Goal: Navigation & Orientation: Find specific page/section

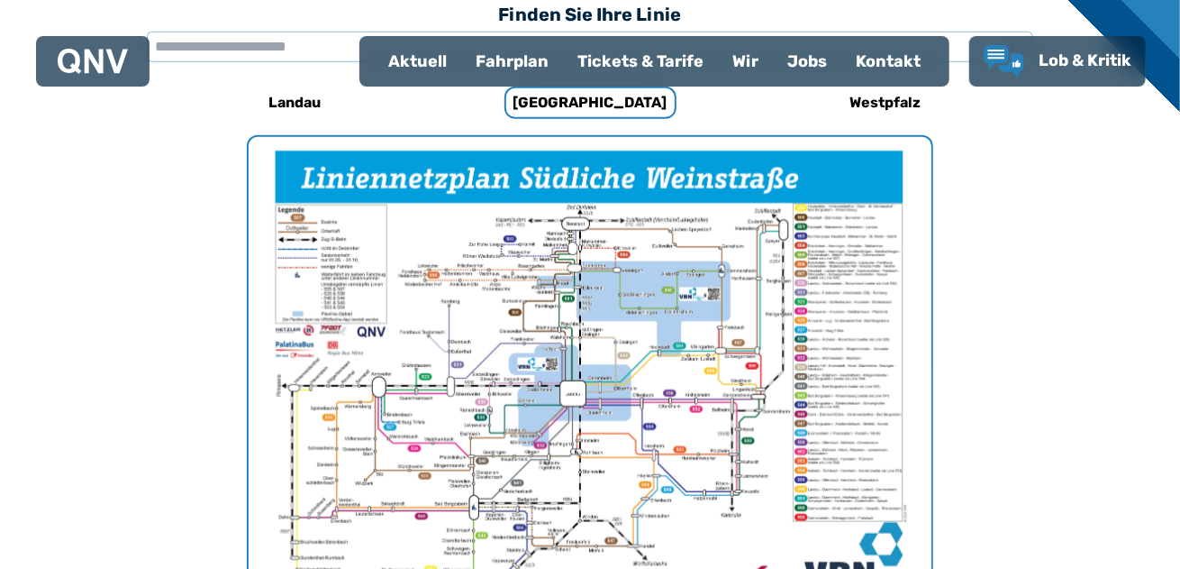
scroll to position [465, 0]
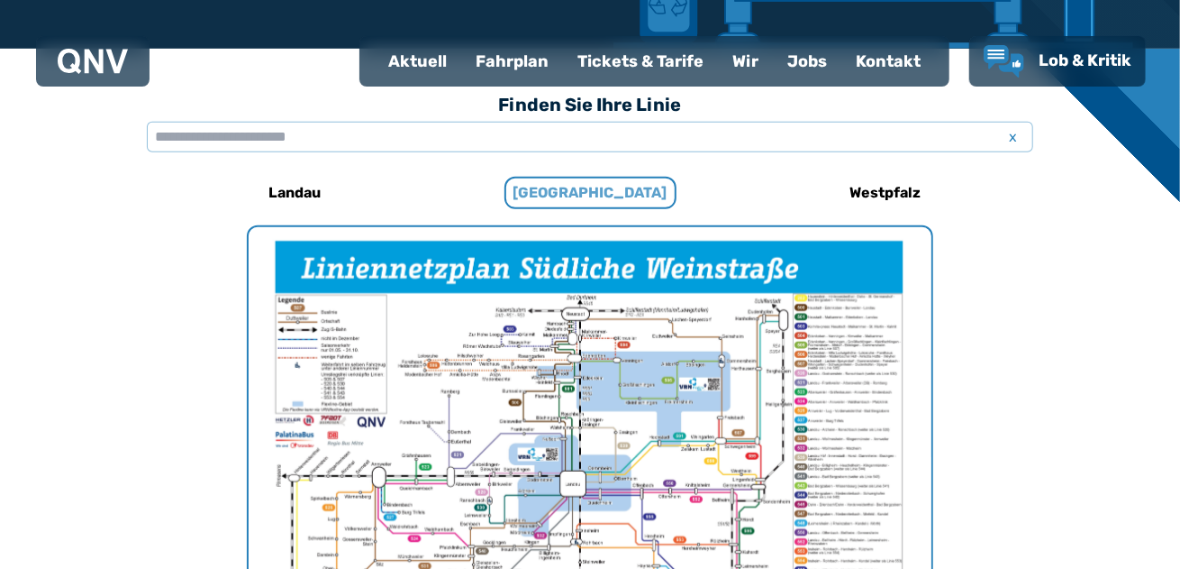
click at [585, 193] on h6 "[GEOGRAPHIC_DATA]" at bounding box center [591, 193] width 172 height 32
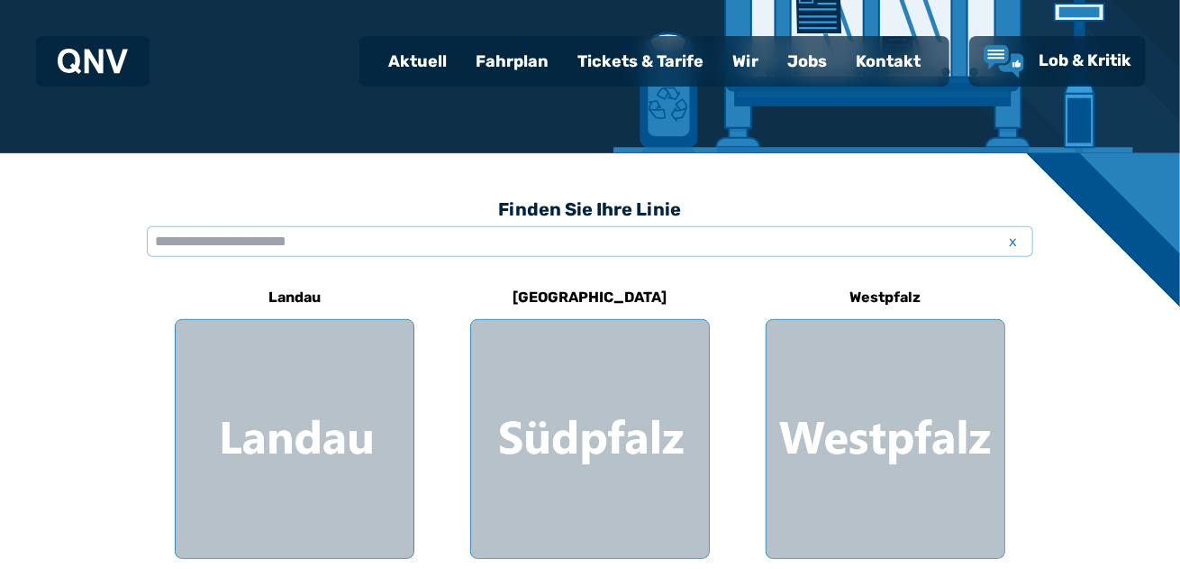
scroll to position [541, 0]
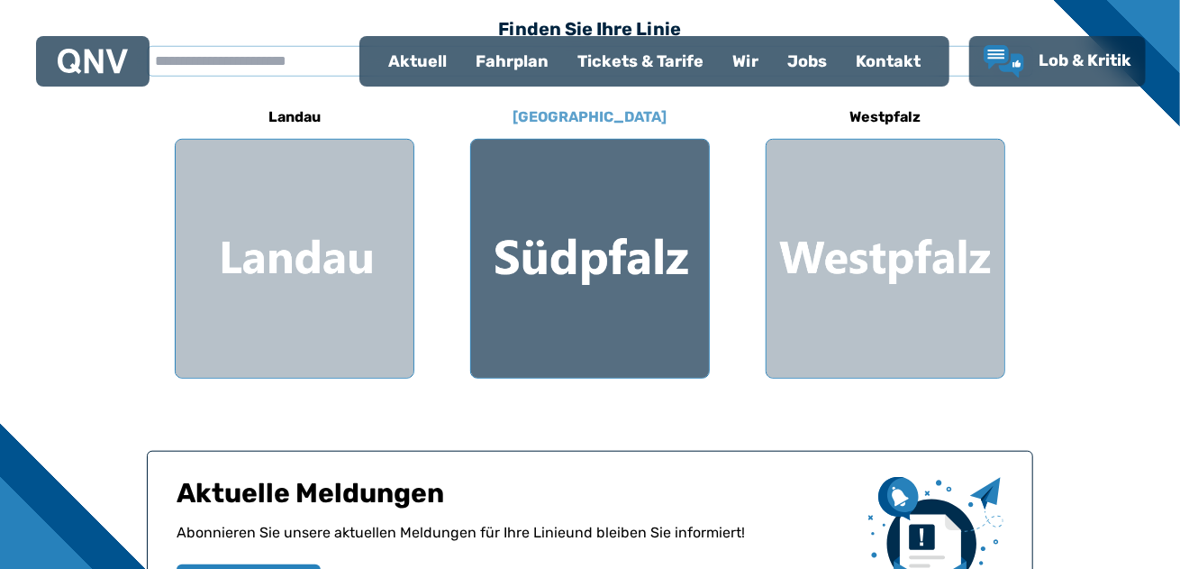
click at [602, 278] on div at bounding box center [590, 259] width 238 height 238
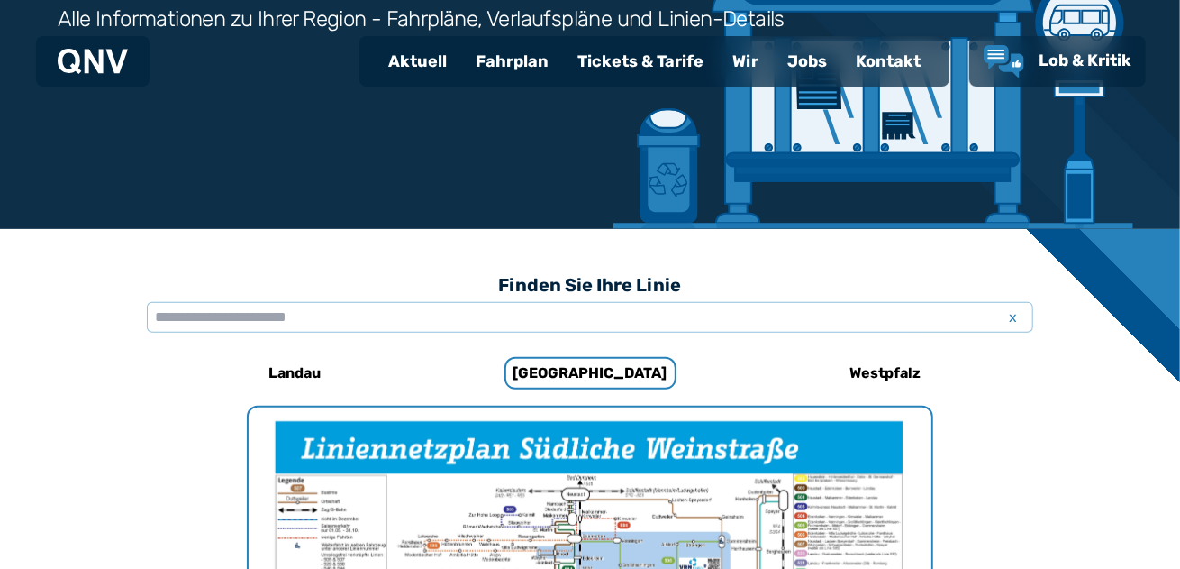
scroll to position [105, 0]
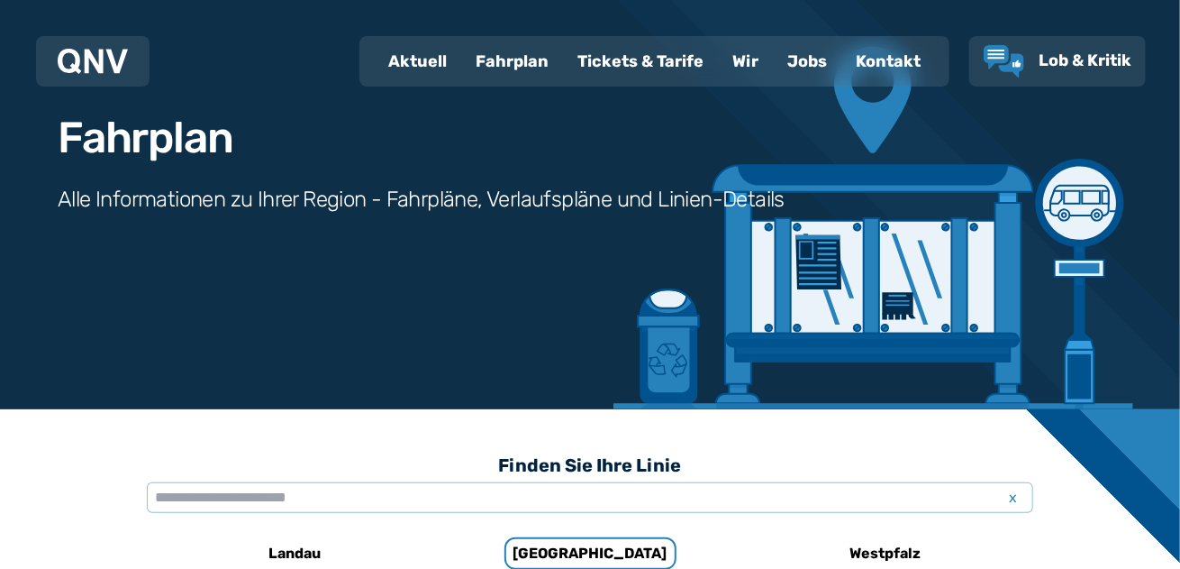
click at [515, 59] on div "Fahrplan" at bounding box center [512, 61] width 102 height 47
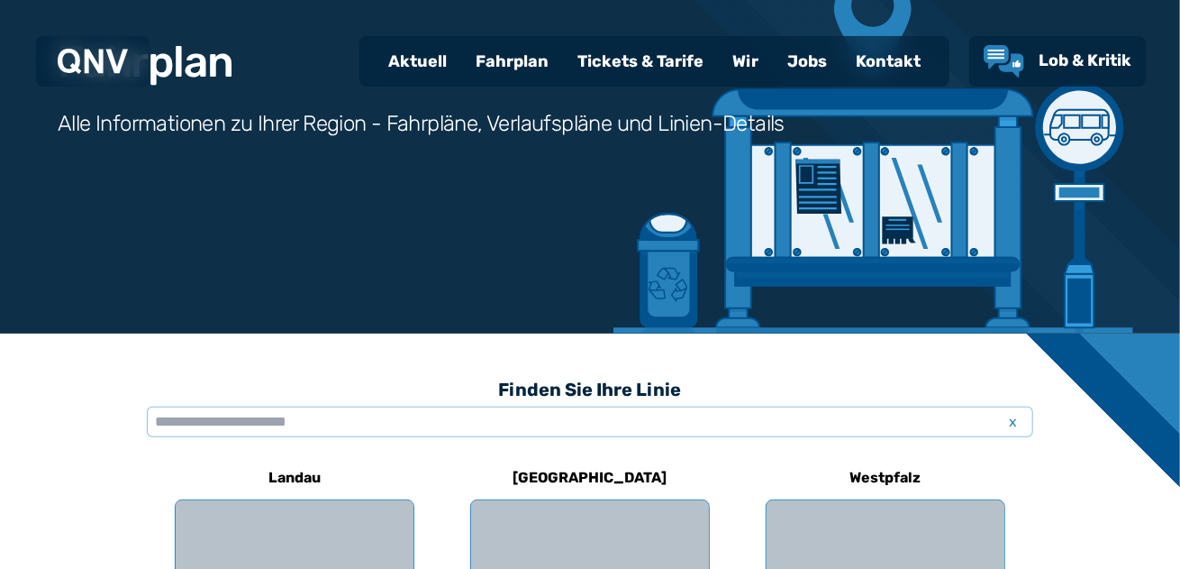
scroll to position [360, 0]
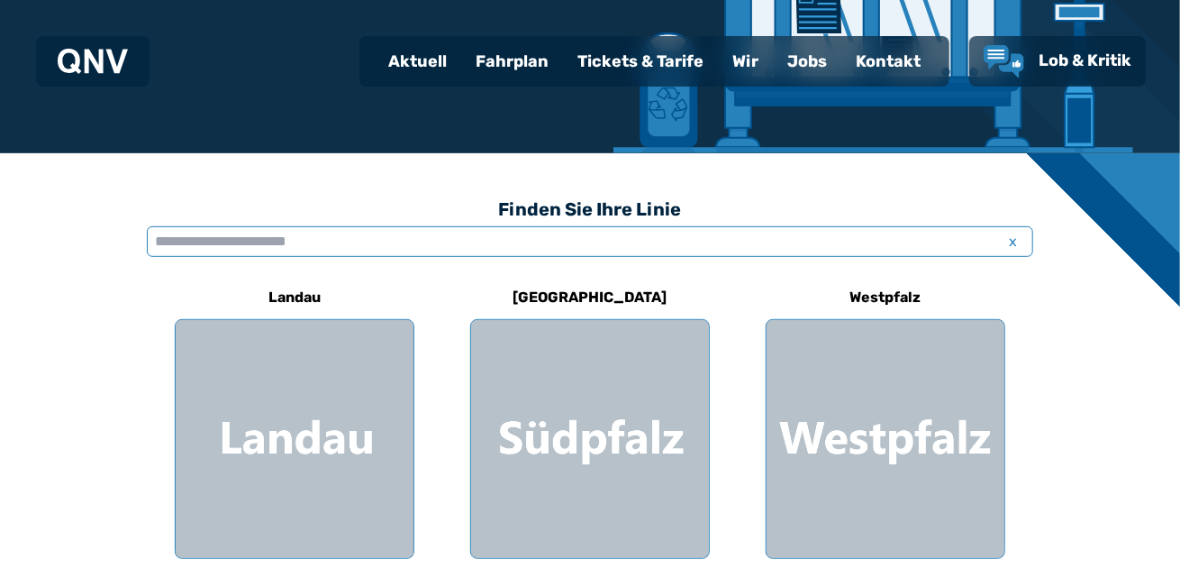
click at [262, 240] on input "text" at bounding box center [590, 241] width 887 height 31
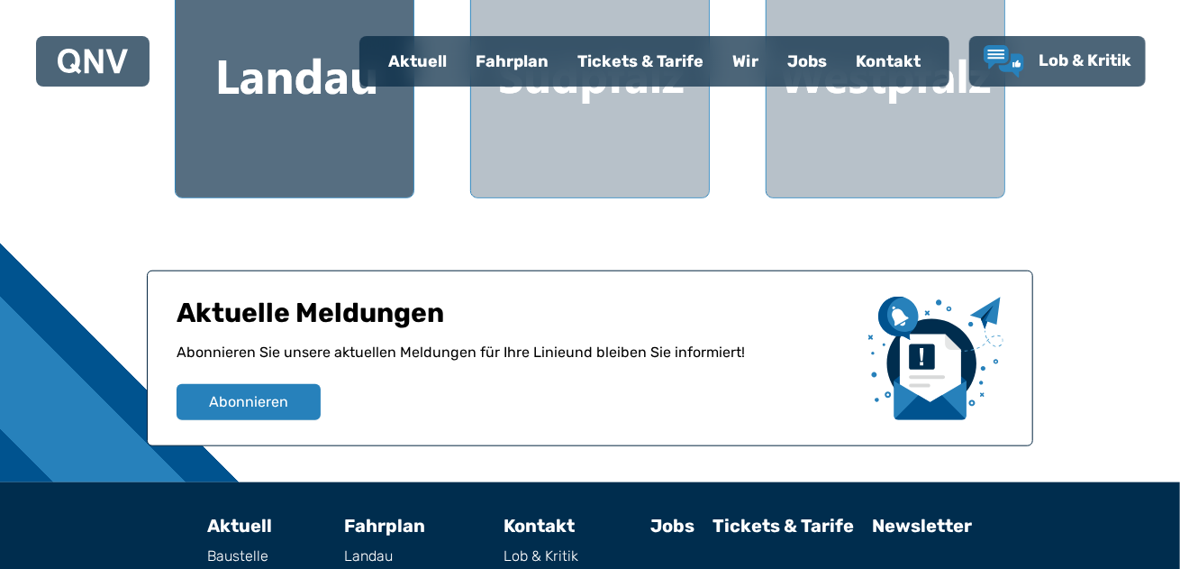
scroll to position [861, 0]
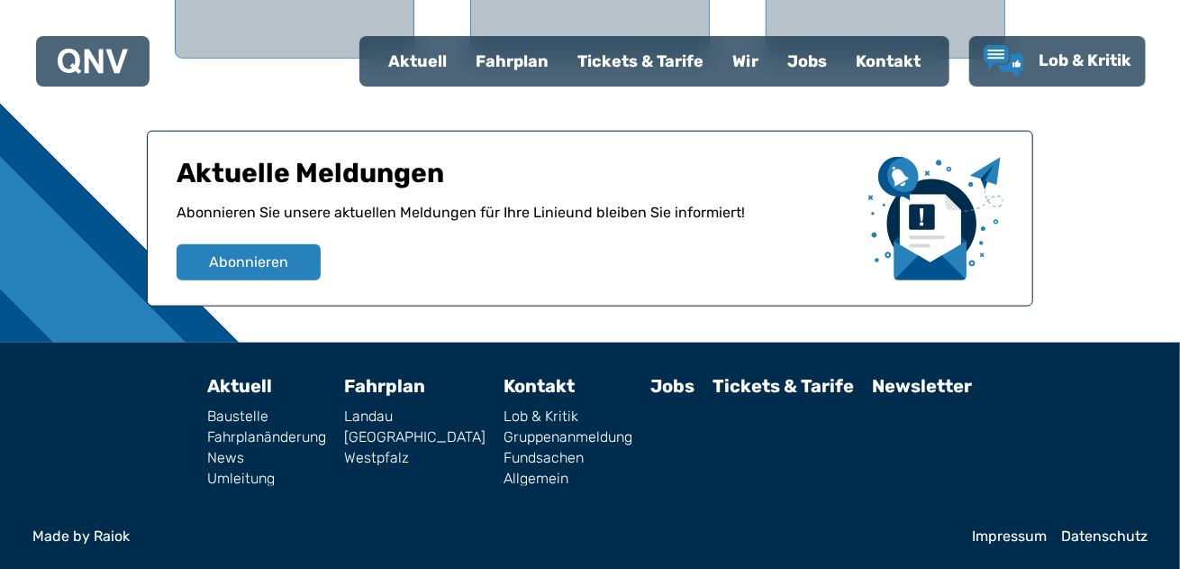
click at [418, 436] on link "[GEOGRAPHIC_DATA]" at bounding box center [415, 437] width 141 height 14
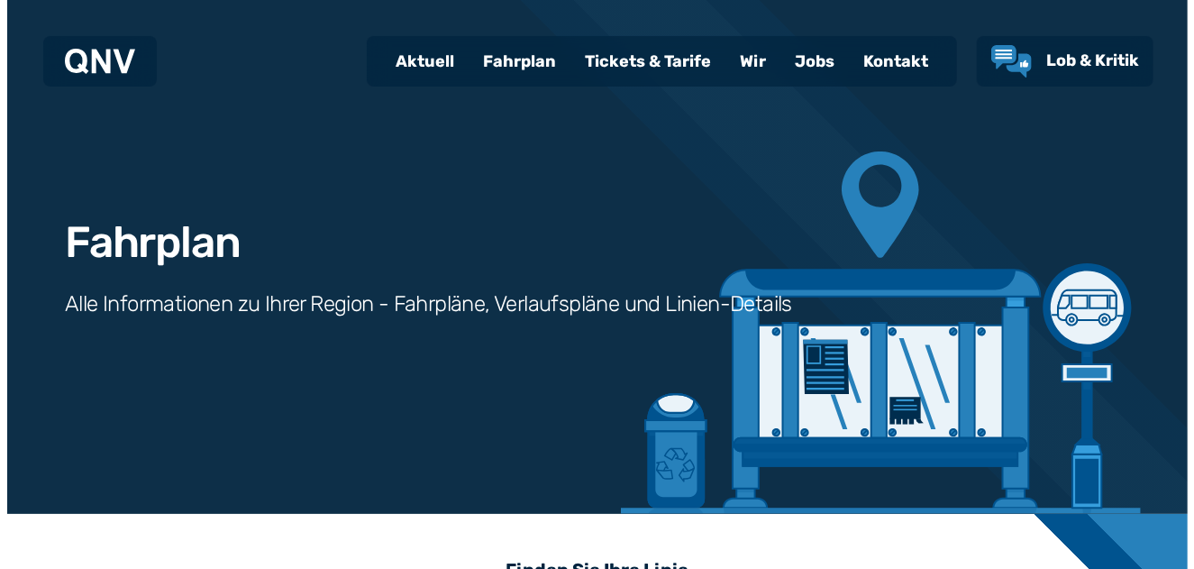
scroll to position [555, 0]
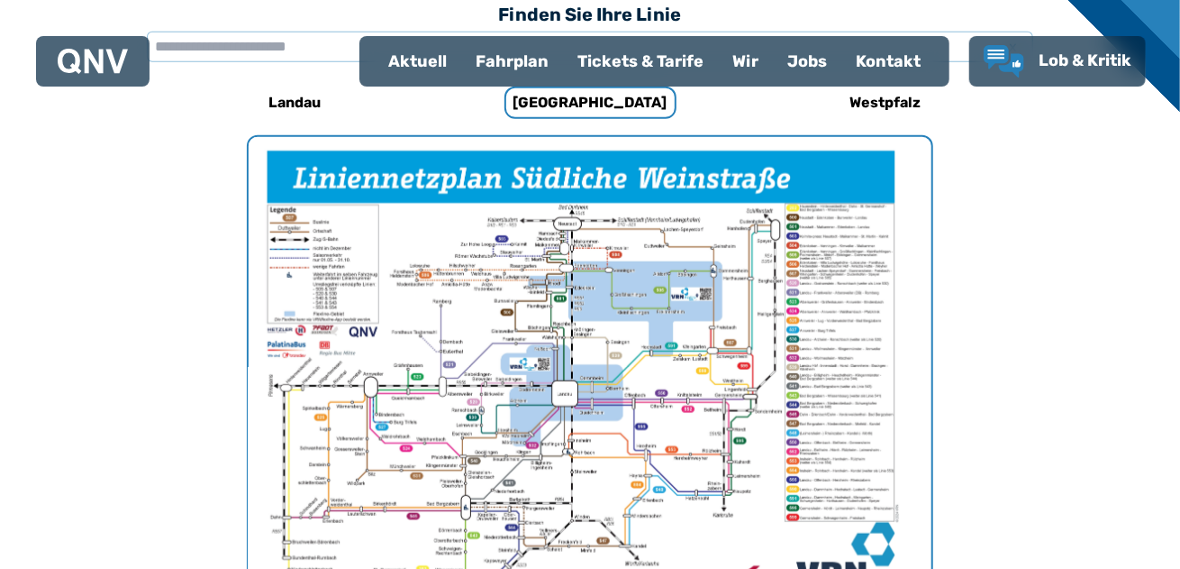
drag, startPoint x: 604, startPoint y: 428, endPoint x: 567, endPoint y: 322, distance: 112.6
click at [567, 322] on img "1 von 1" at bounding box center [582, 378] width 683 height 483
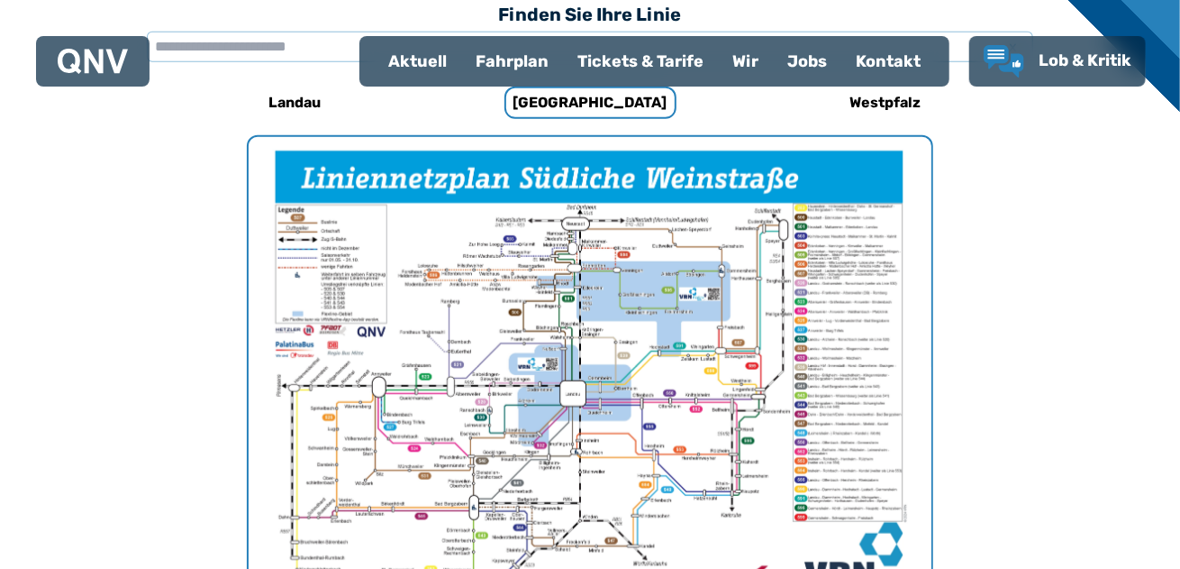
drag, startPoint x: 511, startPoint y: 432, endPoint x: 458, endPoint y: 350, distance: 97.7
click at [458, 350] on img "1 von 1" at bounding box center [590, 378] width 683 height 483
